Goal: Check status: Check status

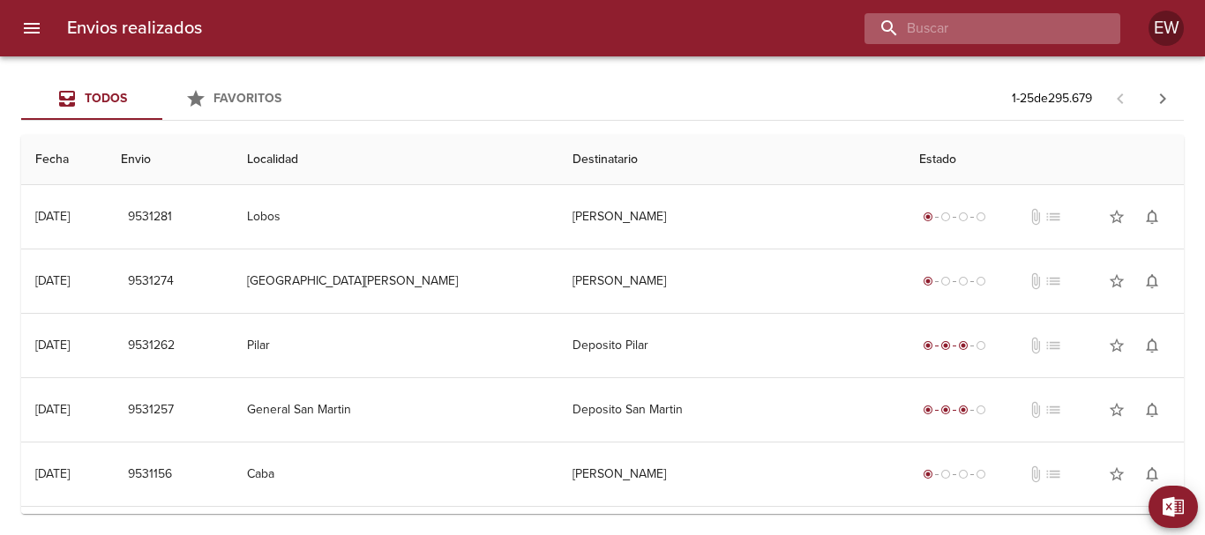
paste input "[PERSON_NAME]"
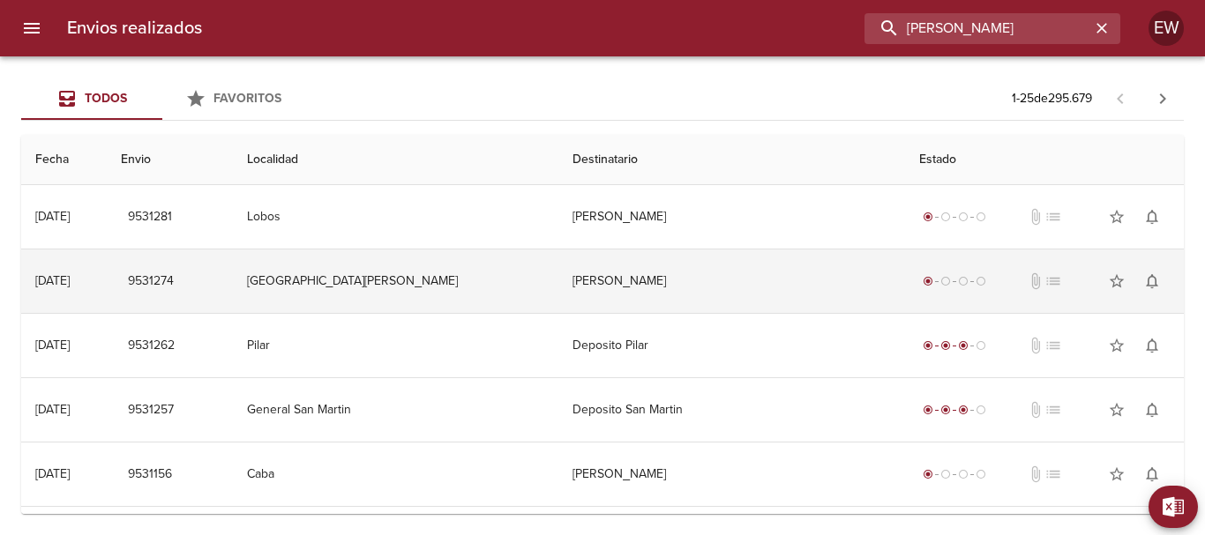
type input "[PERSON_NAME]"
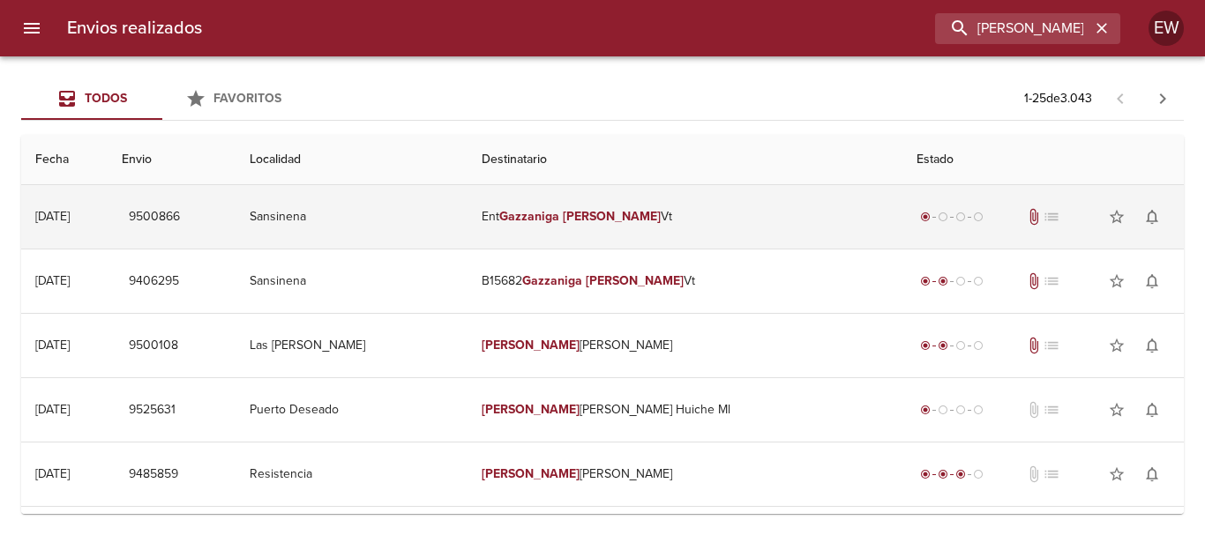
click at [634, 229] on td "Ent [PERSON_NAME]" at bounding box center [684, 217] width 435 height 64
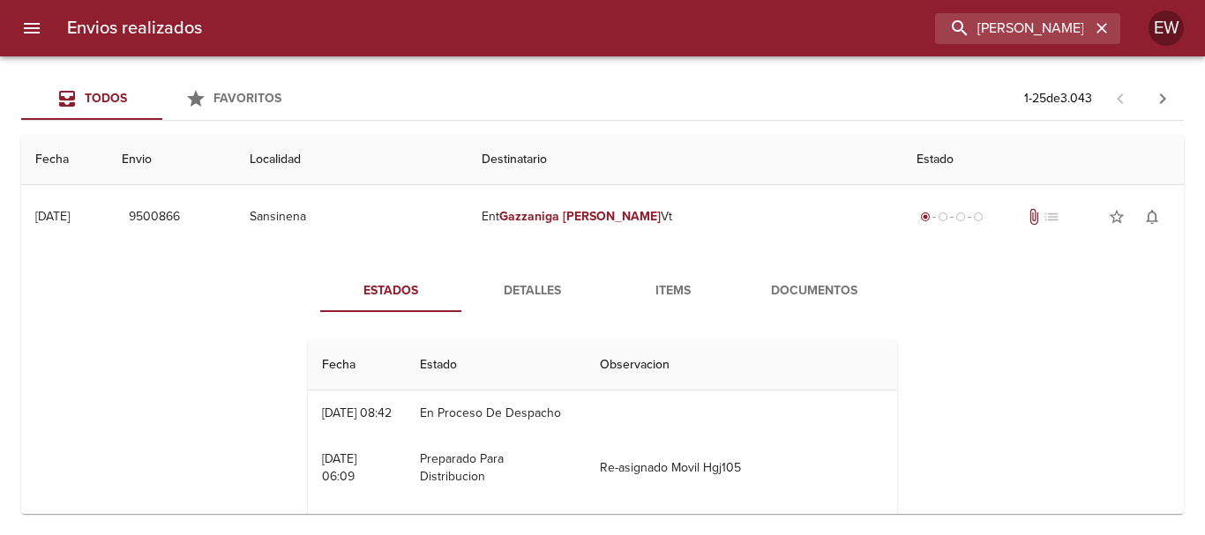
click at [559, 288] on span "Detalles" at bounding box center [532, 291] width 120 height 22
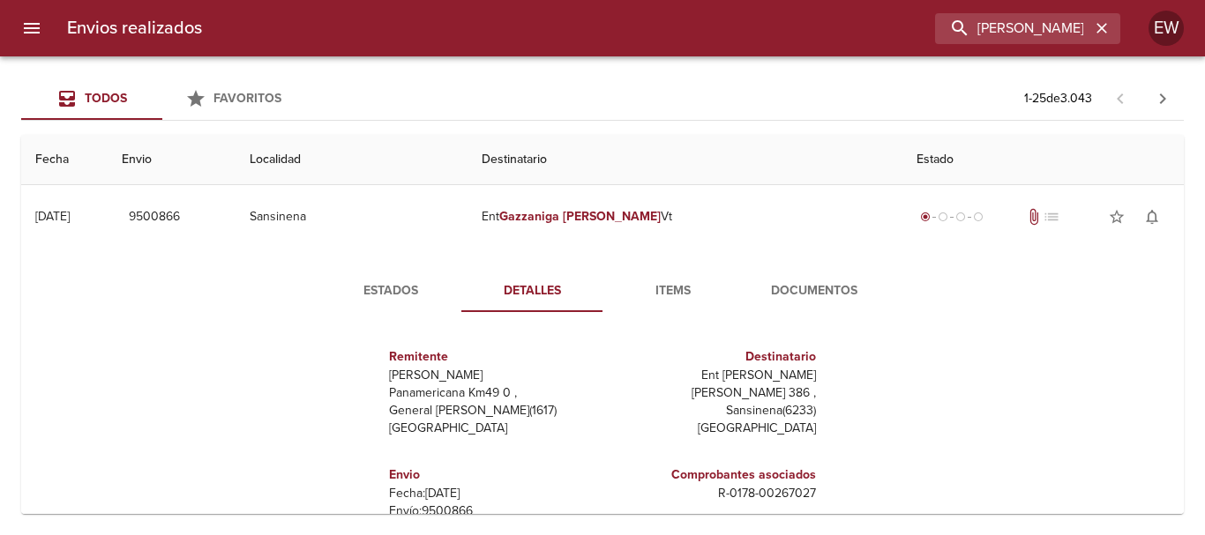
drag, startPoint x: 811, startPoint y: 377, endPoint x: 711, endPoint y: 370, distance: 100.8
click at [711, 370] on div "Destinatario Ent [PERSON_NAME] [PERSON_NAME][STREET_ADDRESS][PERSON_NAME]" at bounding box center [712, 392] width 220 height 118
copy p "[PERSON_NAME]"
click at [1104, 29] on icon "button" at bounding box center [1102, 28] width 18 height 18
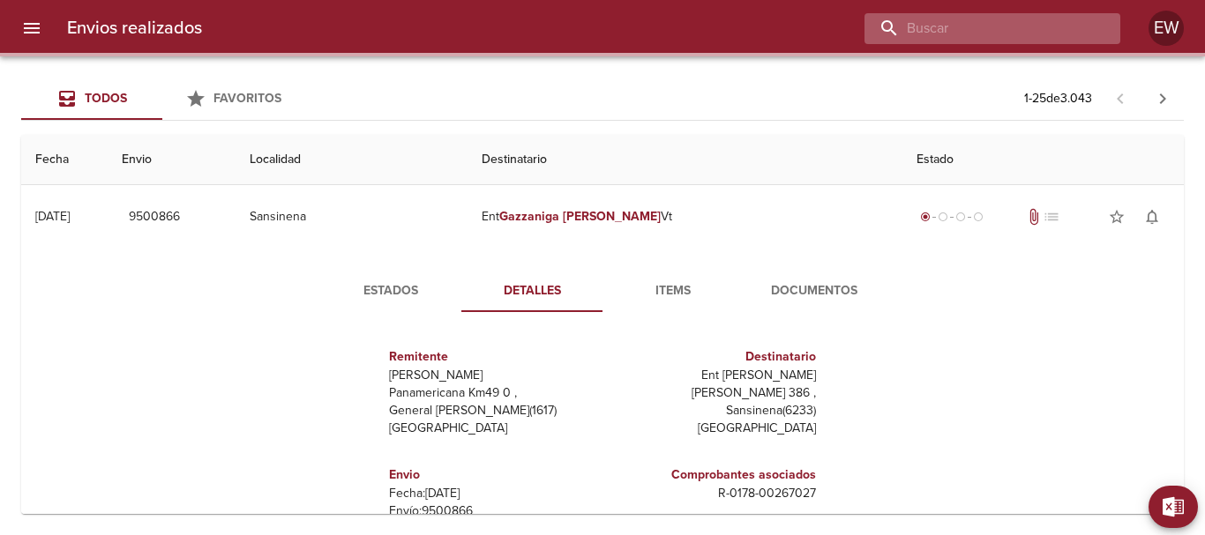
click at [1028, 28] on input "buscar" at bounding box center [977, 28] width 226 height 31
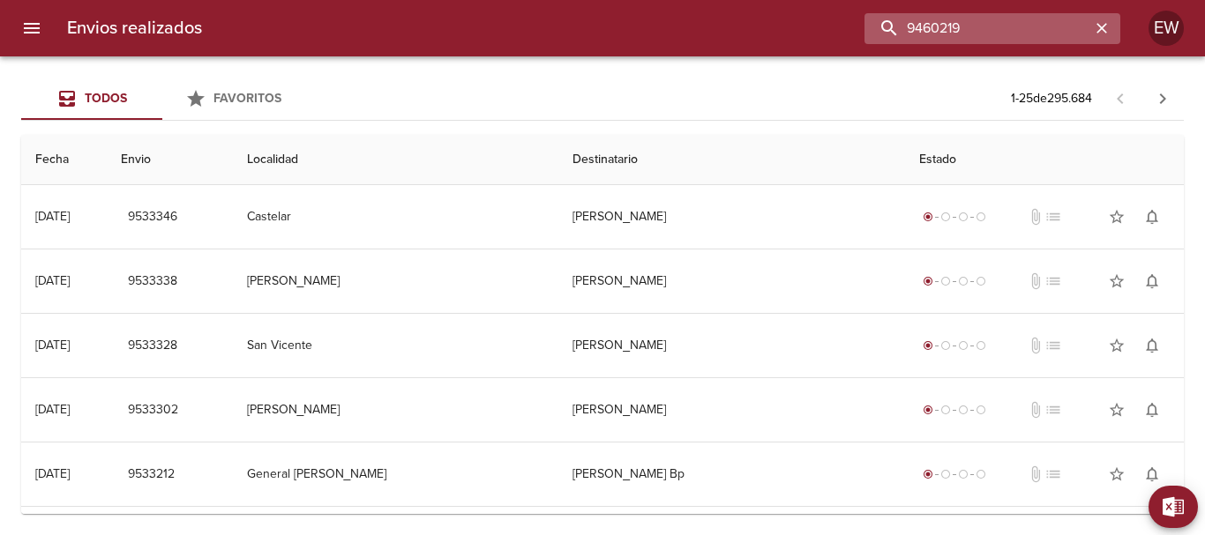
type input "9460219"
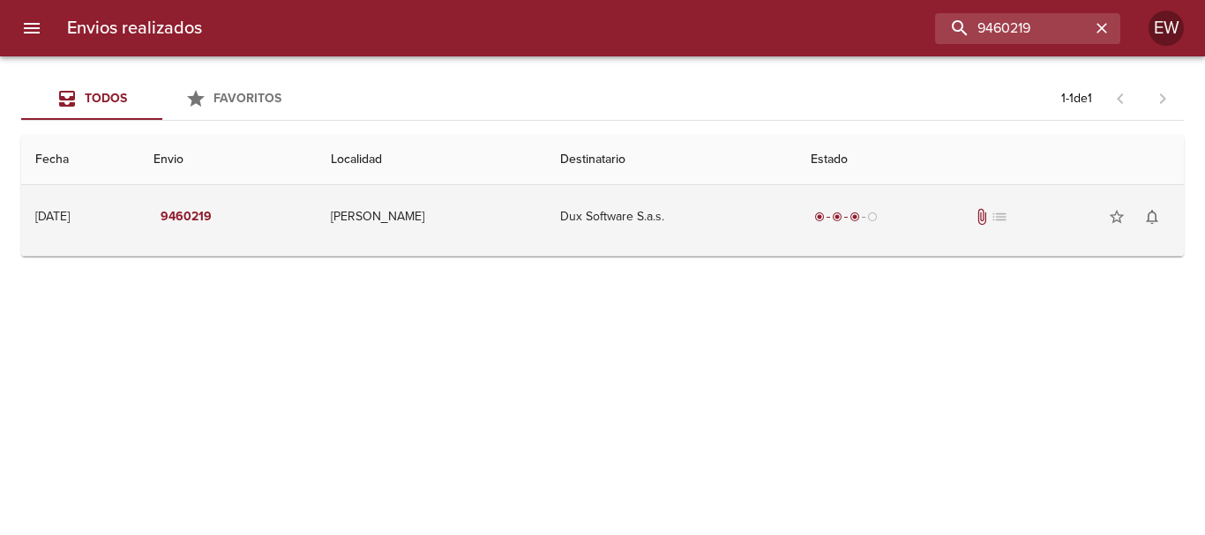
click at [585, 209] on td "Dux Software S.a.s." at bounding box center [671, 217] width 250 height 64
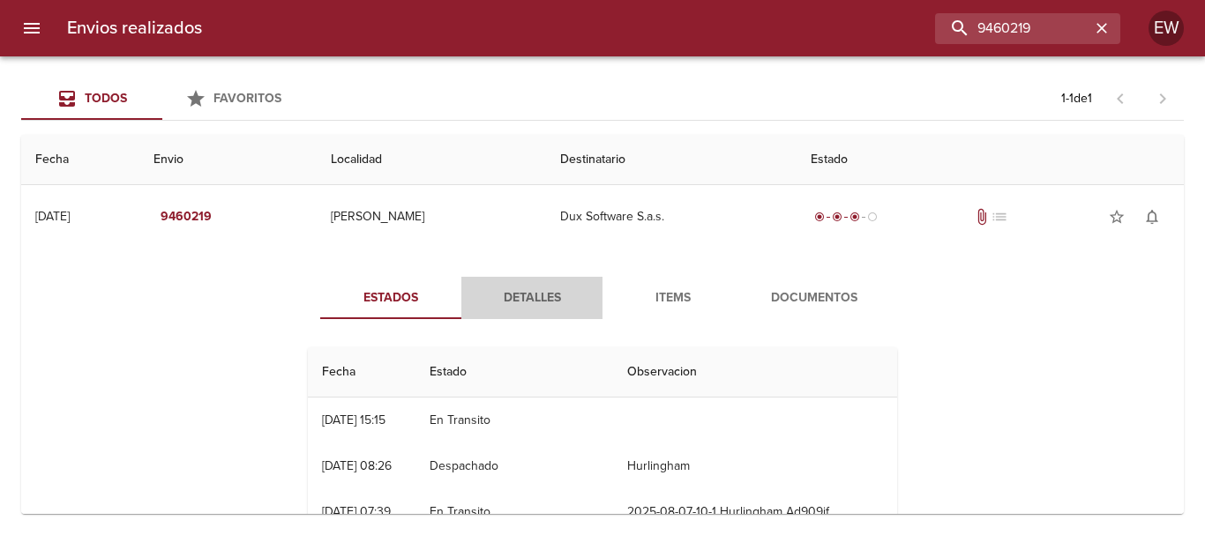
click at [510, 294] on span "Detalles" at bounding box center [532, 299] width 120 height 22
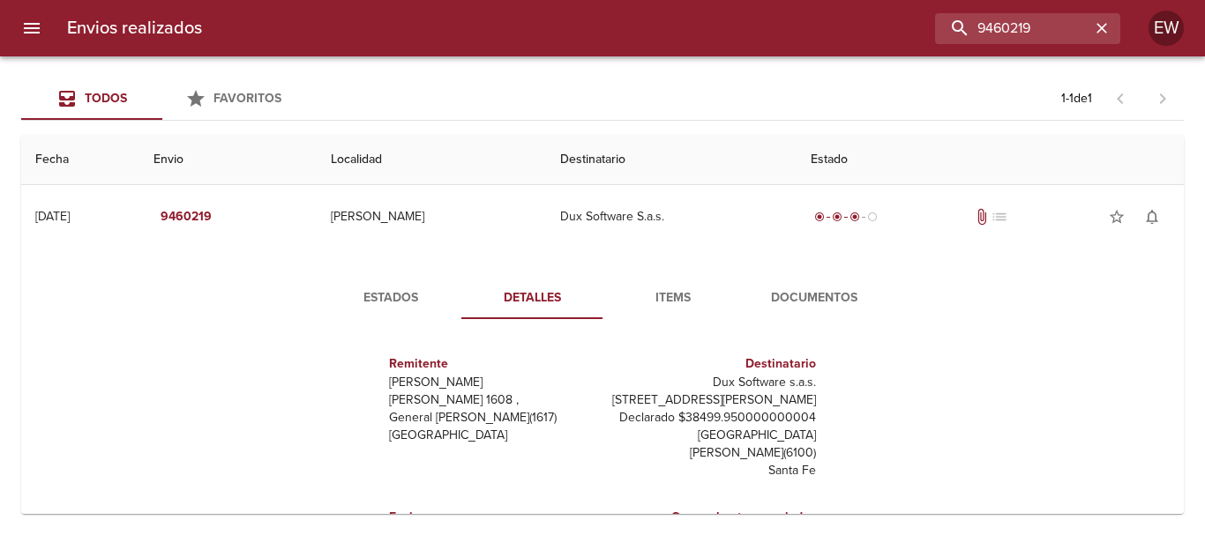
scroll to position [26, 0]
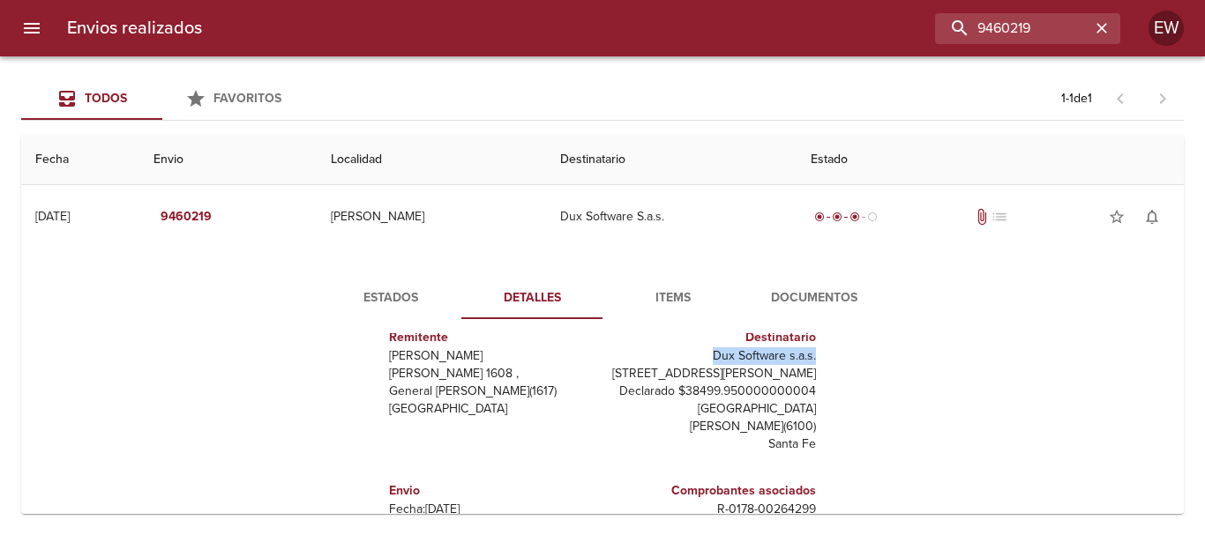
drag, startPoint x: 811, startPoint y: 356, endPoint x: 701, endPoint y: 352, distance: 109.5
click at [701, 352] on div "Remitente Wamaro Tortuguitas [PERSON_NAME] 1608 , General [PERSON_NAME] ( 1617 …" at bounding box center [602, 509] width 603 height 353
copy p "Dux Software s.a.s."
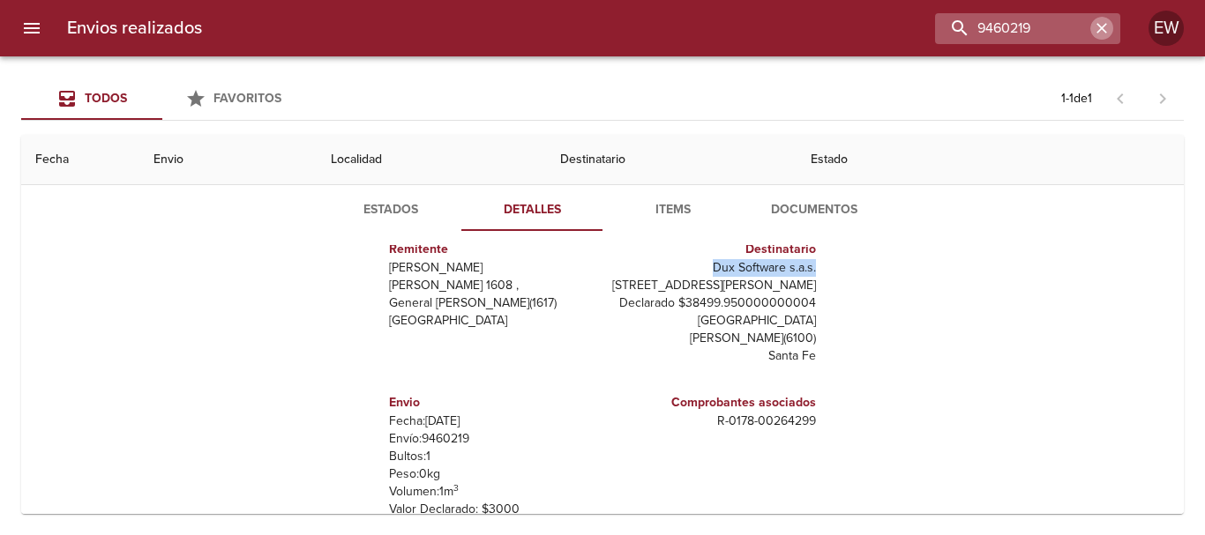
drag, startPoint x: 1099, startPoint y: 28, endPoint x: 1090, endPoint y: 29, distance: 8.9
click at [1099, 29] on icon "button" at bounding box center [1102, 28] width 18 height 18
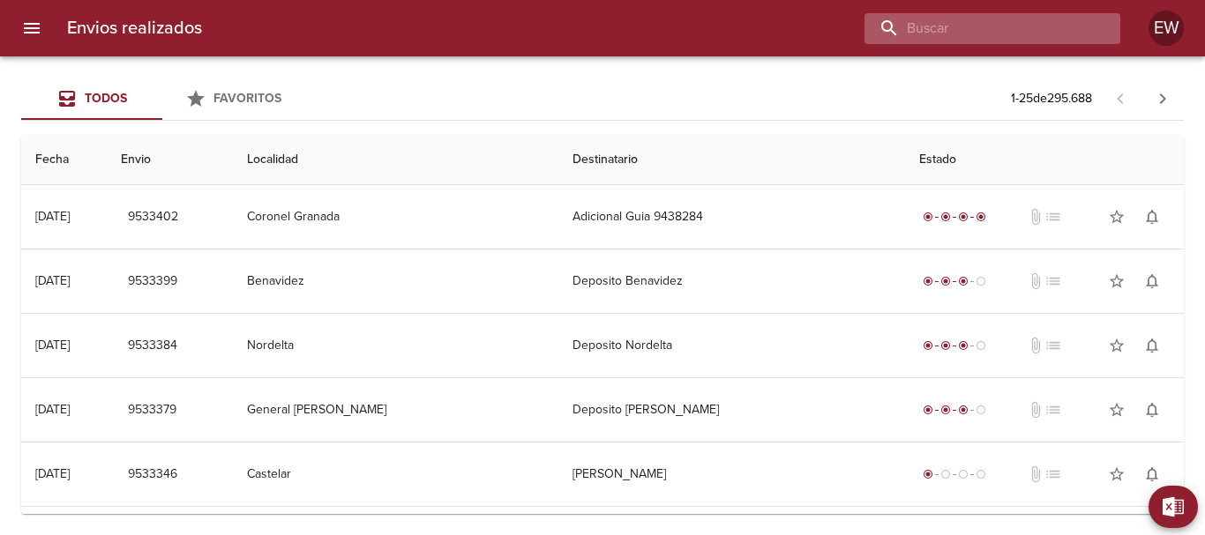
scroll to position [0, 0]
paste input "[PERSON_NAME] BP"
click at [1052, 25] on input "[PERSON_NAME] BP" at bounding box center [977, 28] width 226 height 31
type input "[PERSON_NAME] BP"
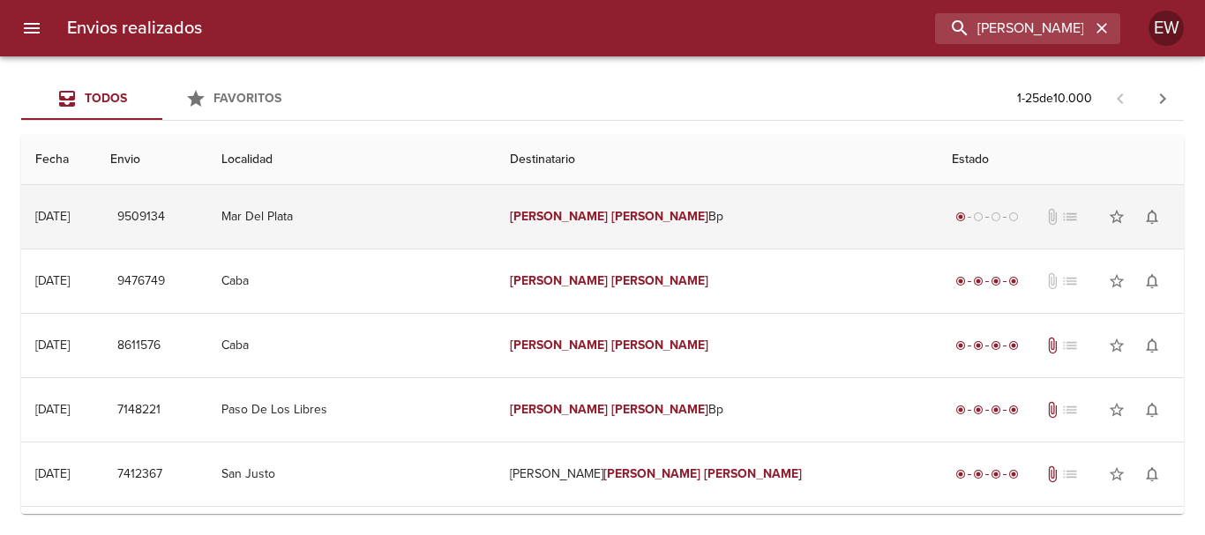
click at [579, 221] on em "[PERSON_NAME]" at bounding box center [559, 216] width 98 height 15
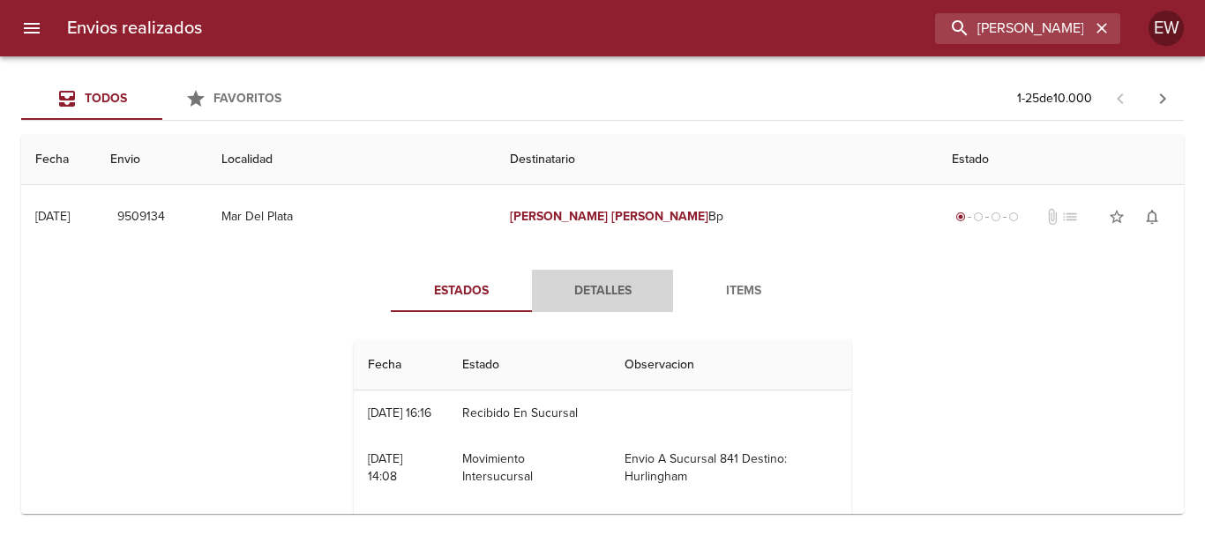
click at [580, 292] on span "Detalles" at bounding box center [602, 291] width 120 height 22
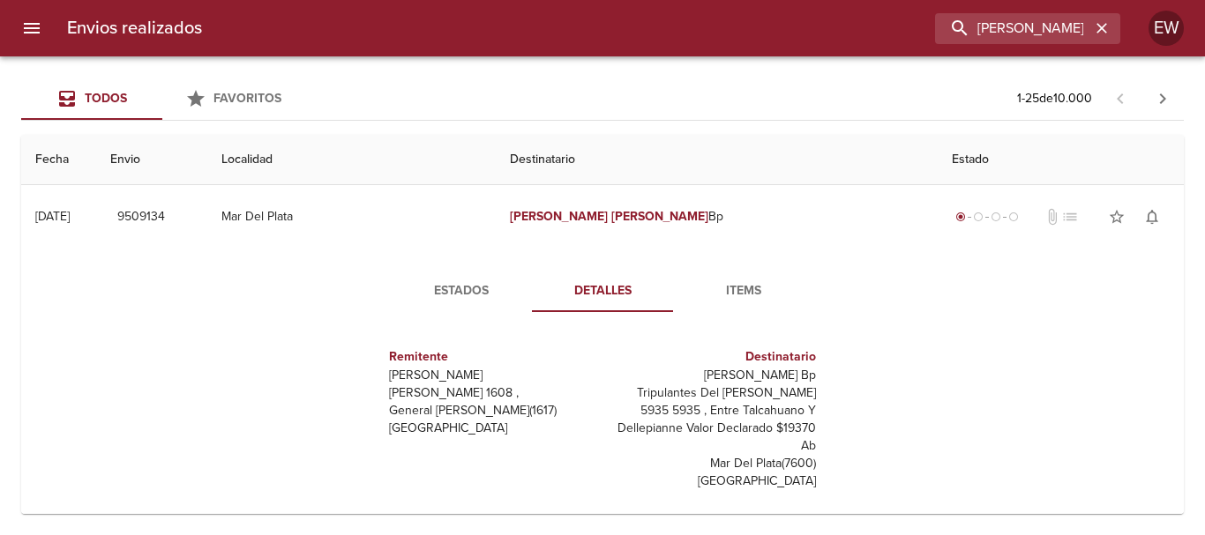
click at [454, 279] on button "Estados" at bounding box center [461, 291] width 141 height 42
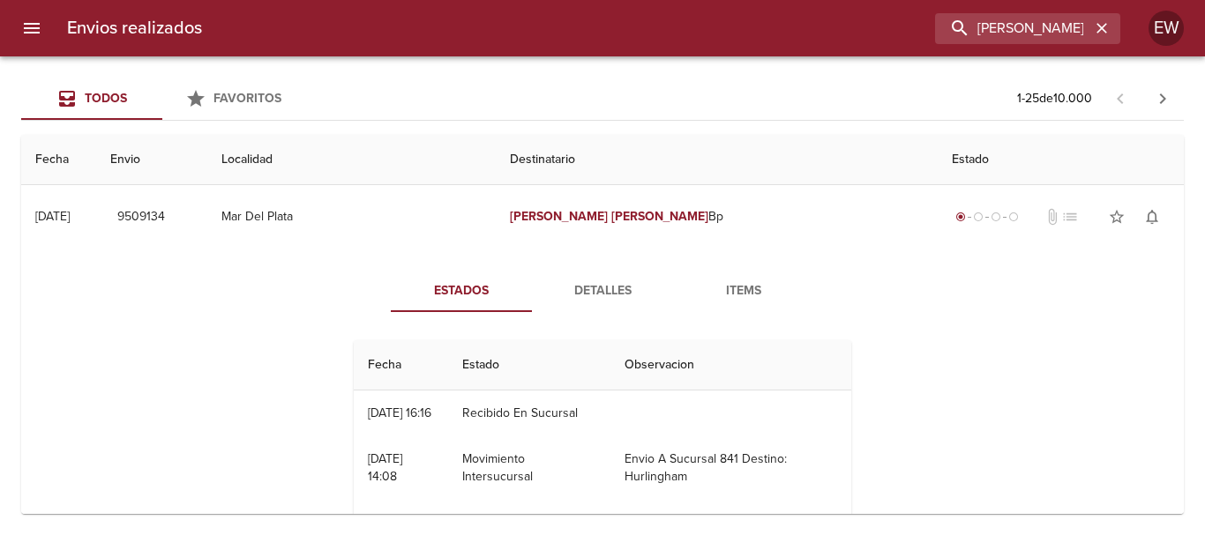
click at [605, 293] on span "Detalles" at bounding box center [602, 291] width 120 height 22
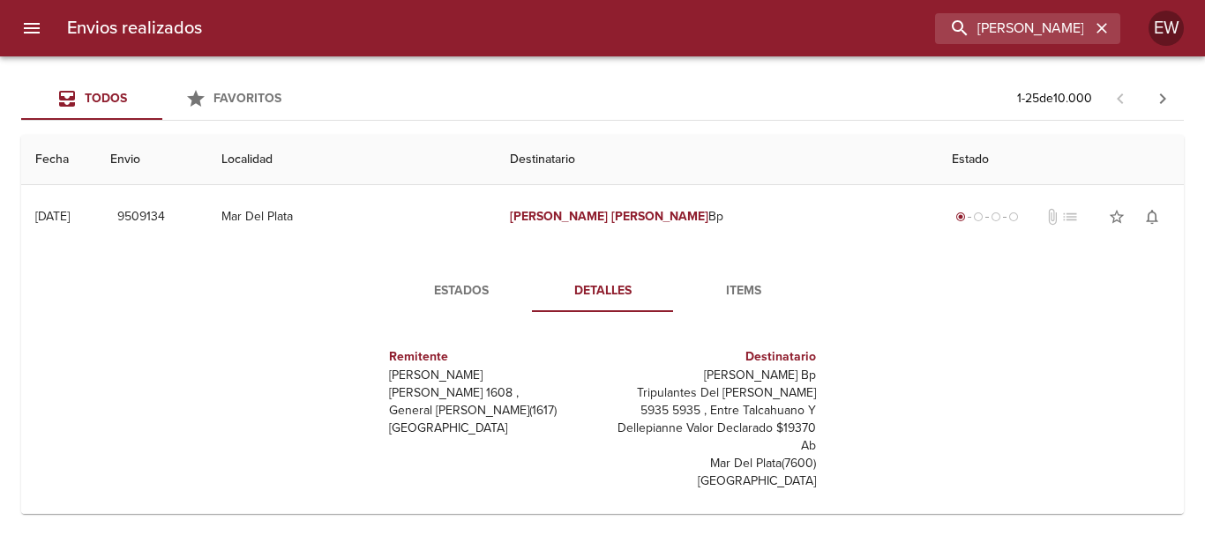
click at [459, 282] on span "Estados" at bounding box center [461, 291] width 120 height 22
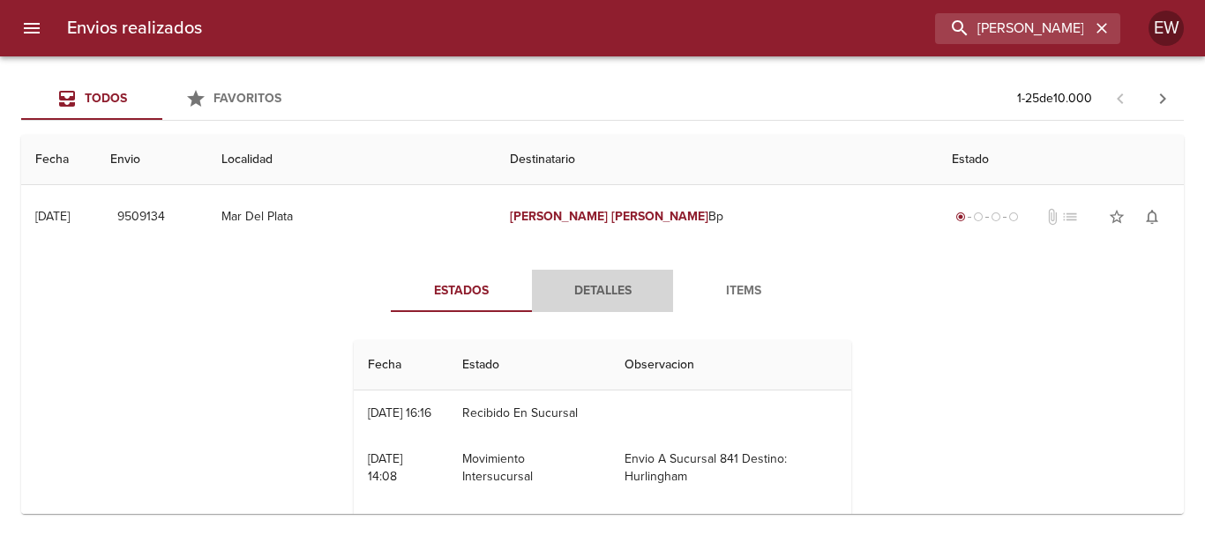
click at [572, 280] on span "Detalles" at bounding box center [602, 291] width 120 height 22
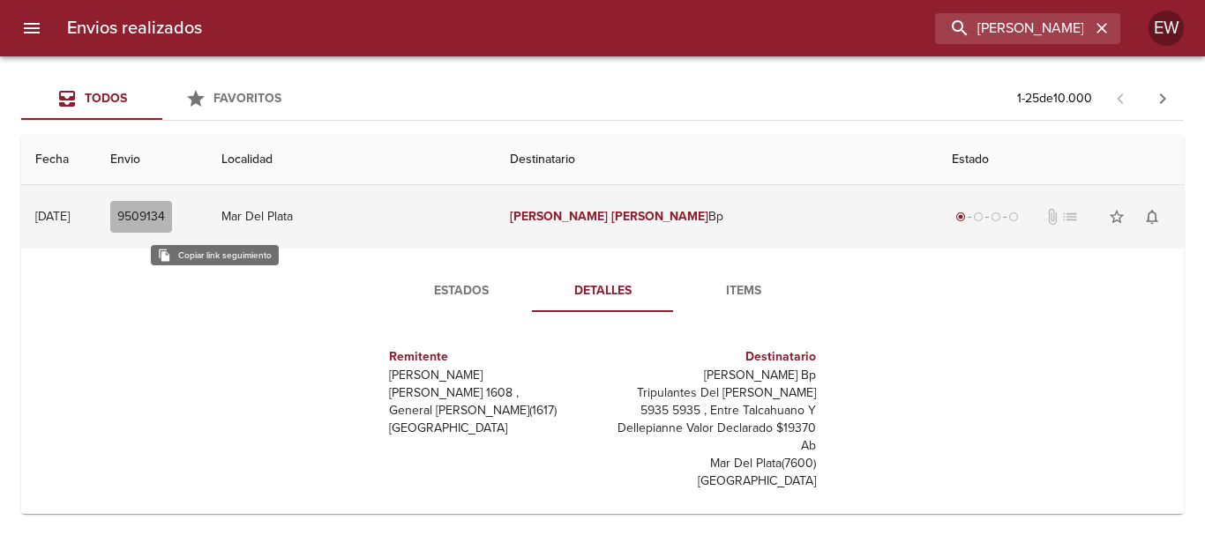
click at [165, 220] on span "9509134" at bounding box center [141, 217] width 48 height 22
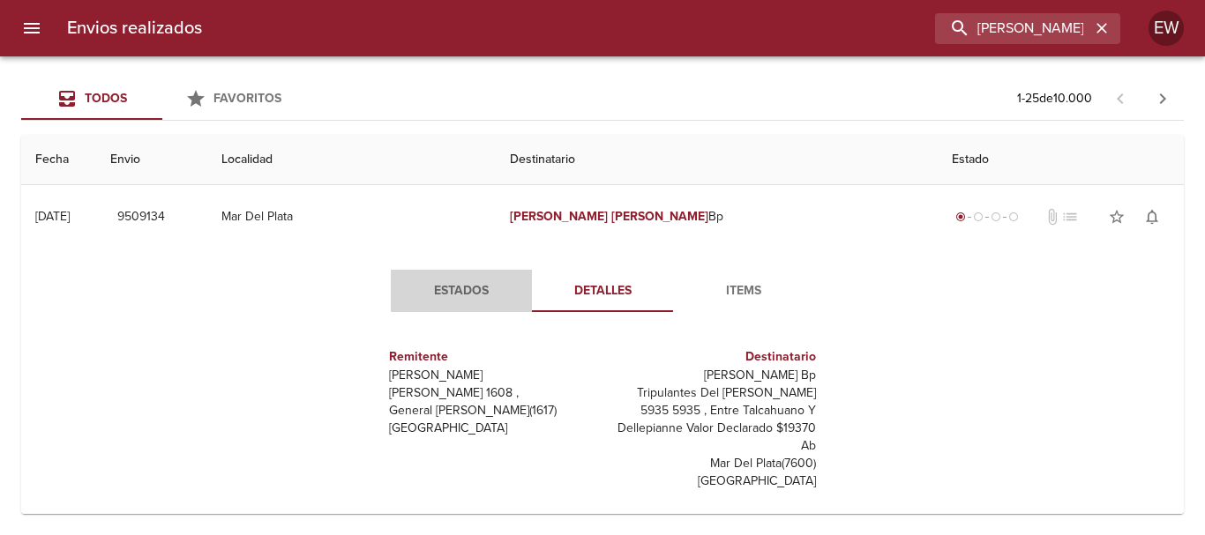
click at [467, 277] on button "Estados" at bounding box center [461, 291] width 141 height 42
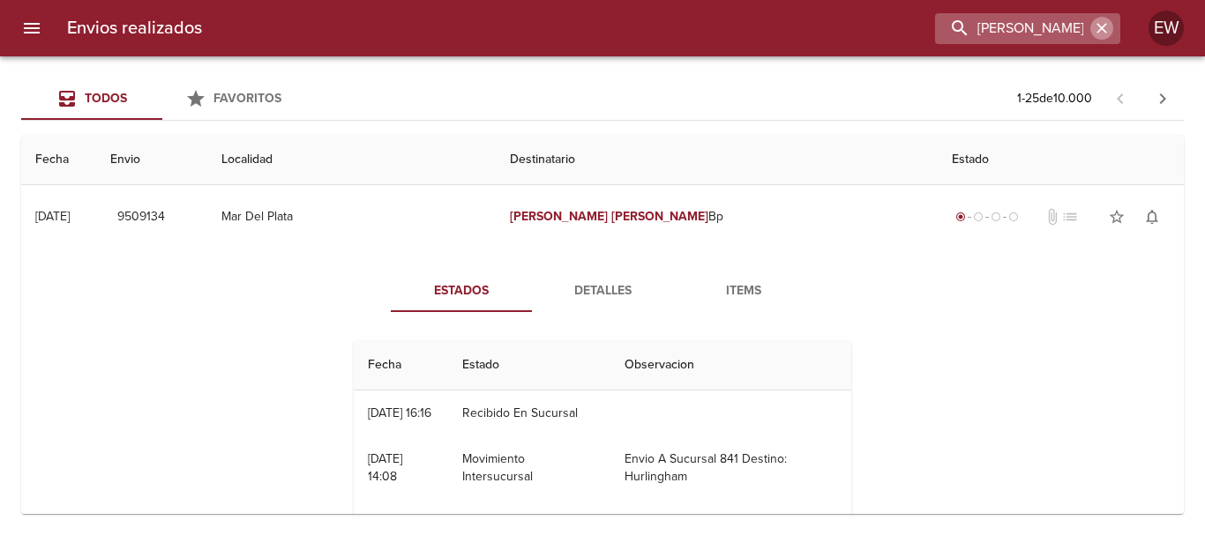
click at [1099, 34] on icon "button" at bounding box center [1102, 28] width 18 height 18
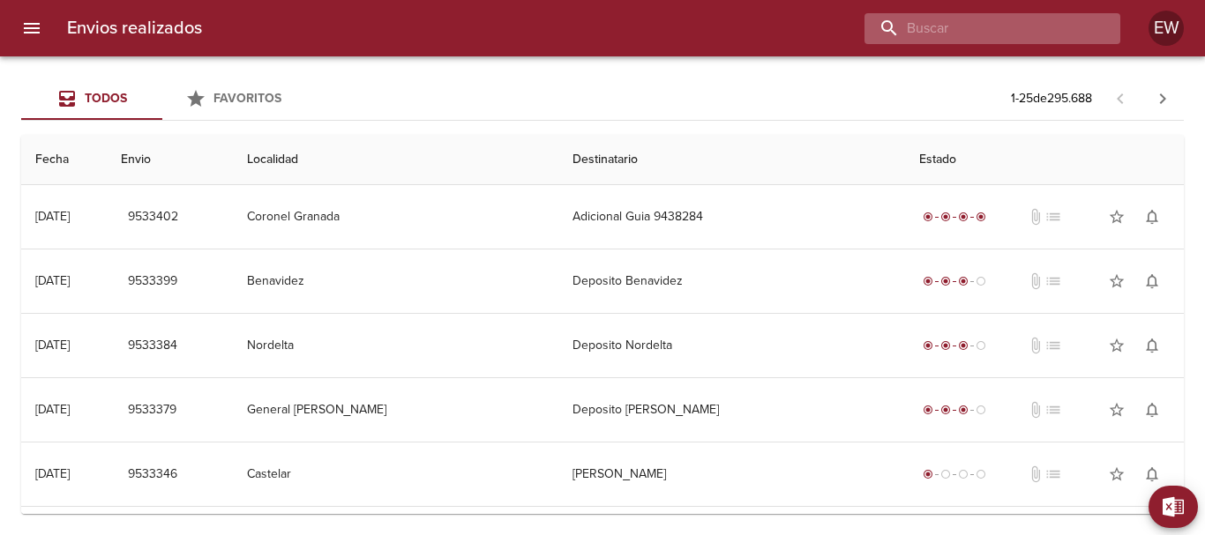
paste input "[PERSON_NAME] [PERSON_NAME]"
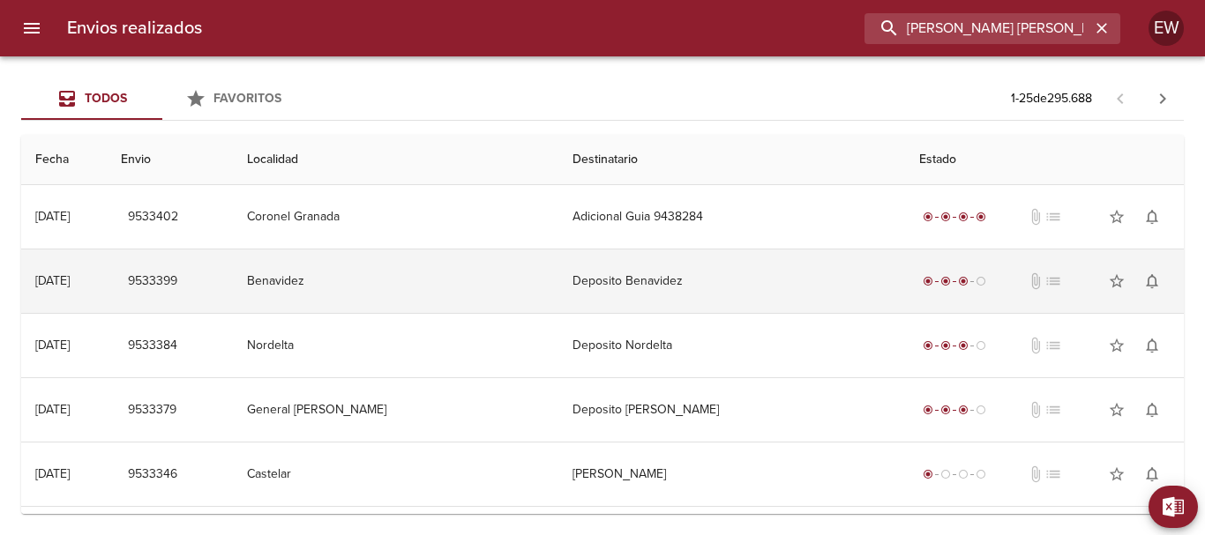
type input "[PERSON_NAME] [PERSON_NAME]"
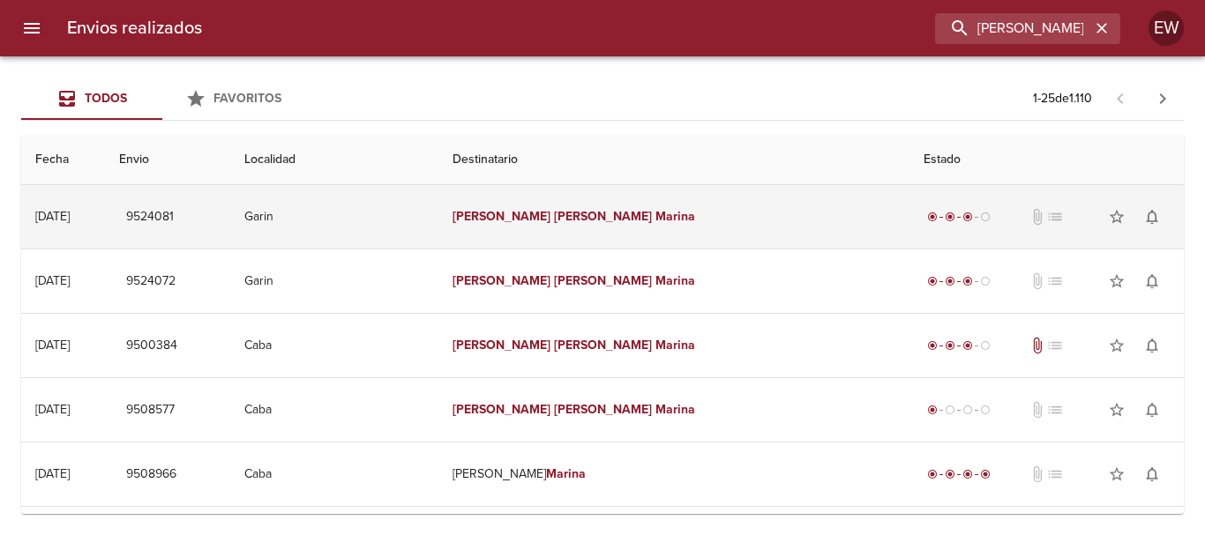
click at [655, 215] on em "Marina" at bounding box center [675, 216] width 40 height 15
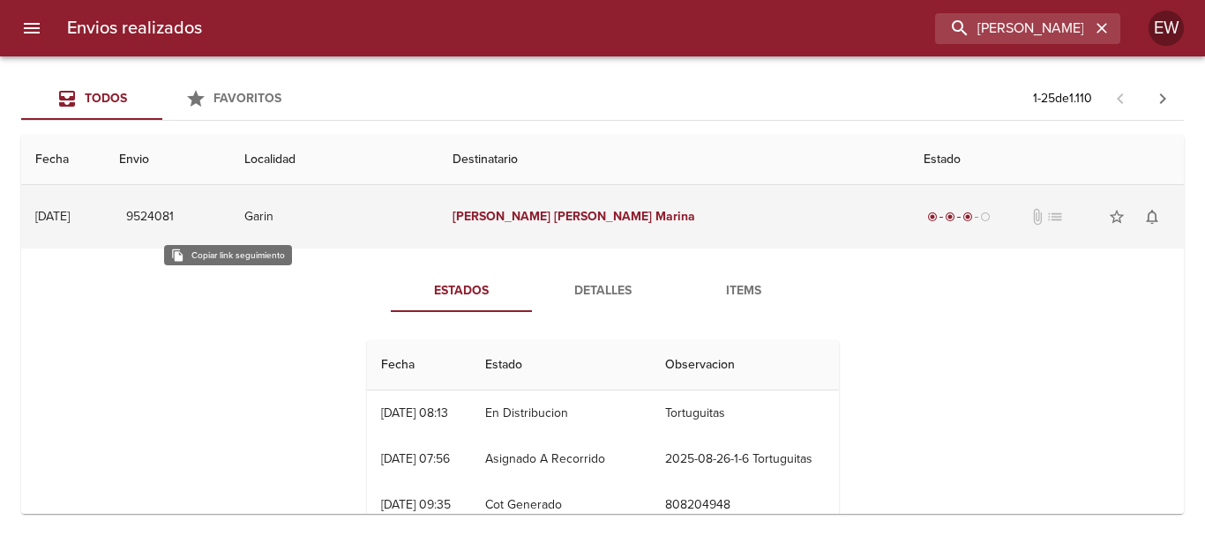
click at [174, 216] on span "9524081" at bounding box center [150, 217] width 48 height 22
click at [174, 226] on span "9524081" at bounding box center [150, 217] width 48 height 22
click at [174, 222] on span "9524081" at bounding box center [150, 217] width 48 height 22
click at [174, 218] on span "9524081" at bounding box center [150, 217] width 48 height 22
click at [174, 207] on span "9524081" at bounding box center [150, 217] width 48 height 22
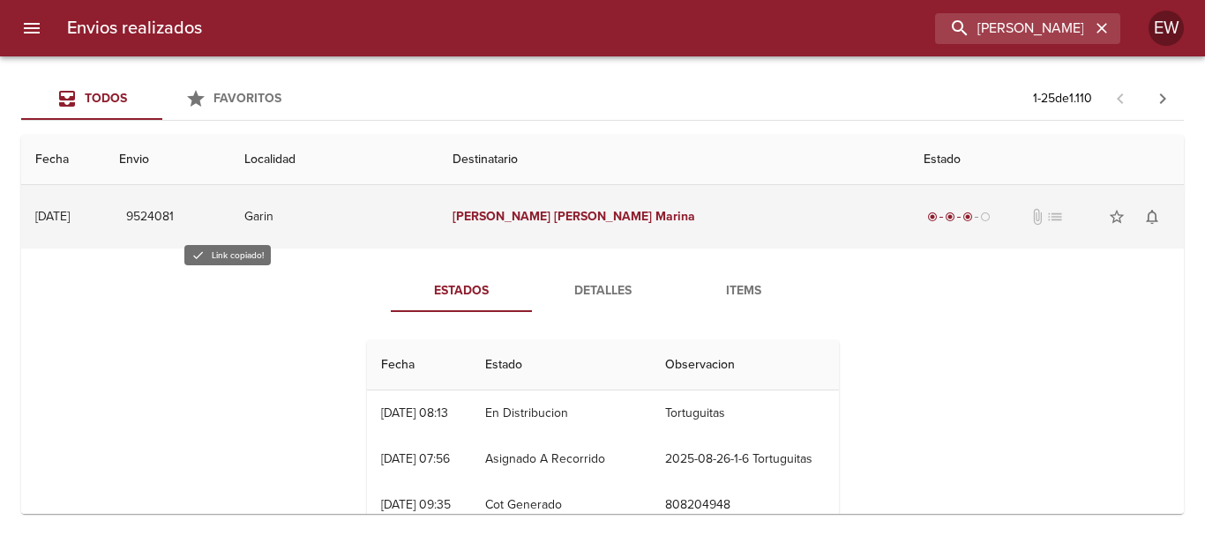
click at [174, 212] on span "9524081" at bounding box center [150, 217] width 48 height 22
